Goal: Navigation & Orientation: Find specific page/section

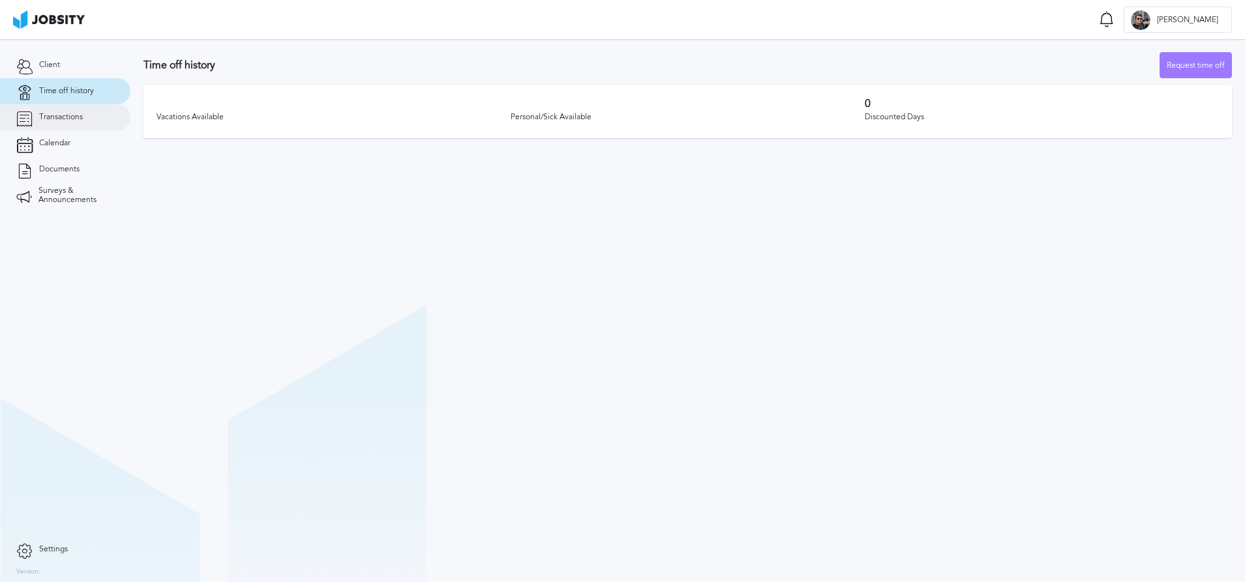
click at [81, 118] on span "Transactions" at bounding box center [61, 117] width 44 height 9
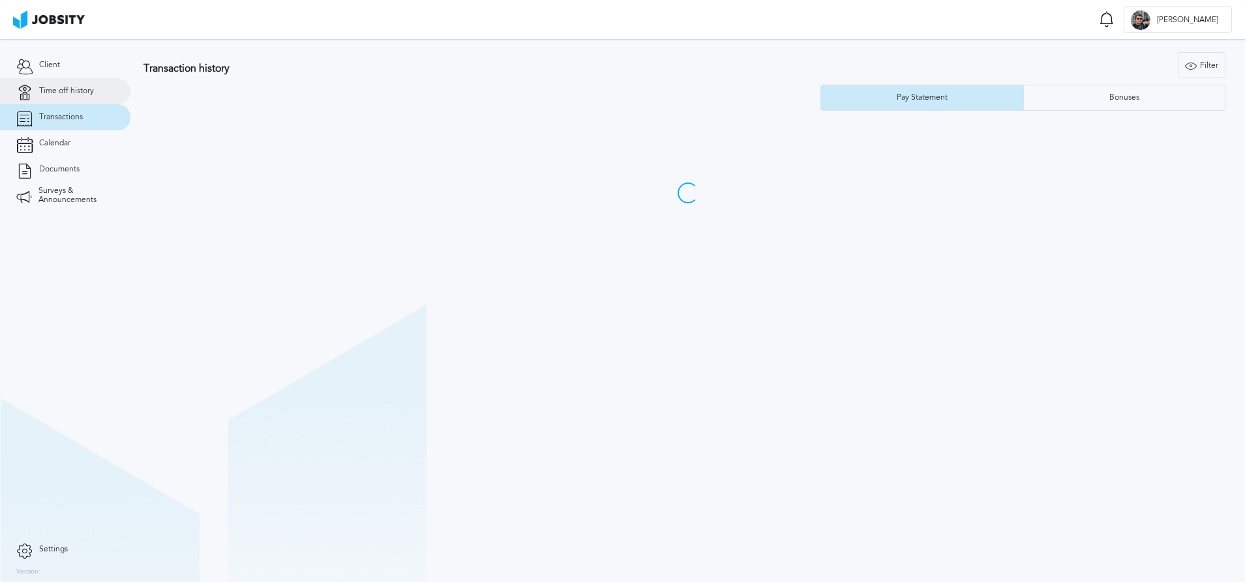
click at [83, 99] on link "Time off history" at bounding box center [65, 91] width 130 height 26
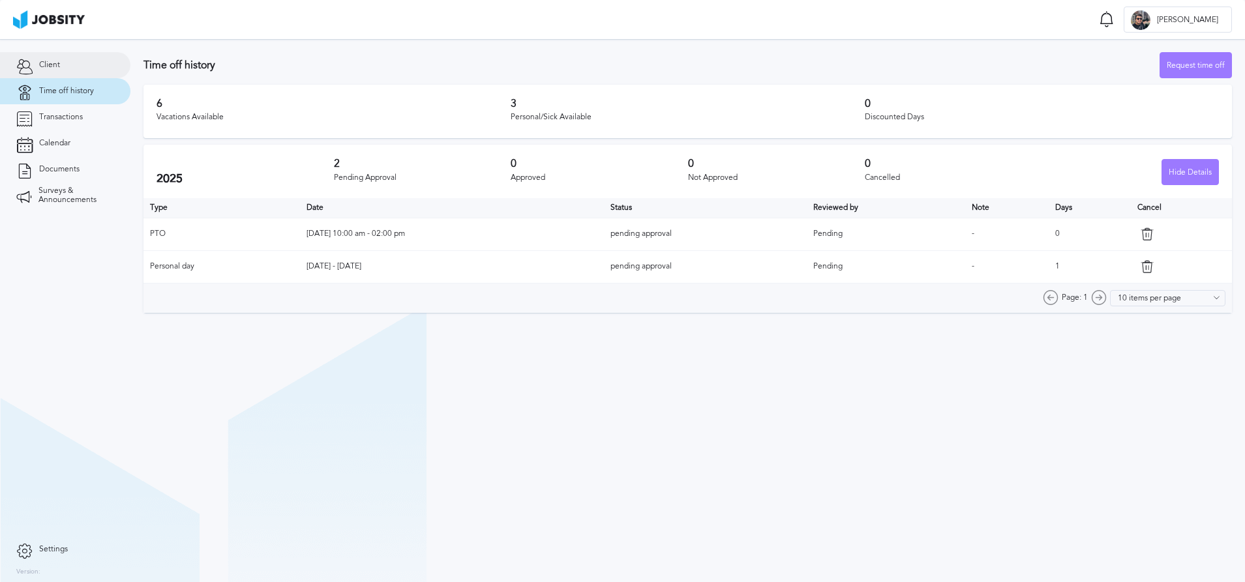
click at [63, 70] on link "Client" at bounding box center [65, 65] width 130 height 26
